Goal: Task Accomplishment & Management: Manage account settings

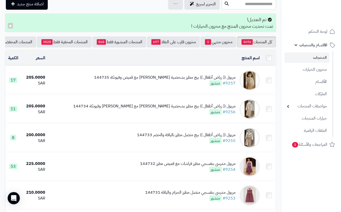
scroll to position [68, 0]
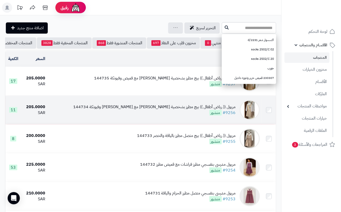
click at [171, 116] on div "مريول (( رياض أطفال )) بيج مطرز بشخصية ستيتش مع قميص وفيونكة 144734 #9256 منشور" at bounding box center [154, 110] width 163 height 12
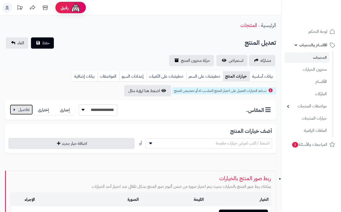
click at [20, 111] on button "button" at bounding box center [21, 109] width 23 height 10
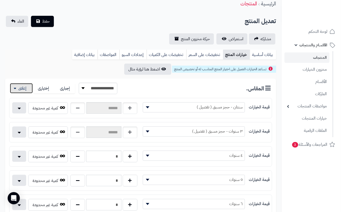
scroll to position [34, 0]
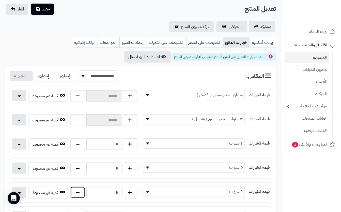
click at [77, 194] on button "button" at bounding box center [77, 192] width 15 height 12
type input "*"
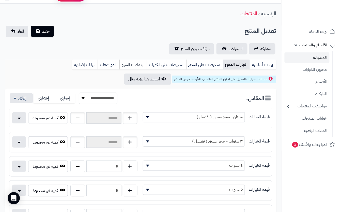
scroll to position [0, 0]
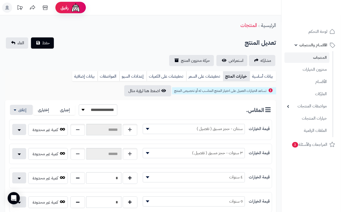
click at [42, 42] on span "حفظ" at bounding box center [46, 43] width 8 height 6
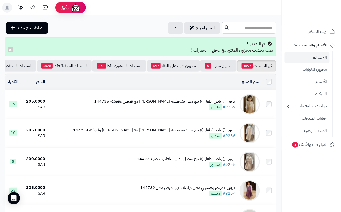
click at [244, 28] on input "text" at bounding box center [249, 27] width 54 height 11
